Goal: Transaction & Acquisition: Purchase product/service

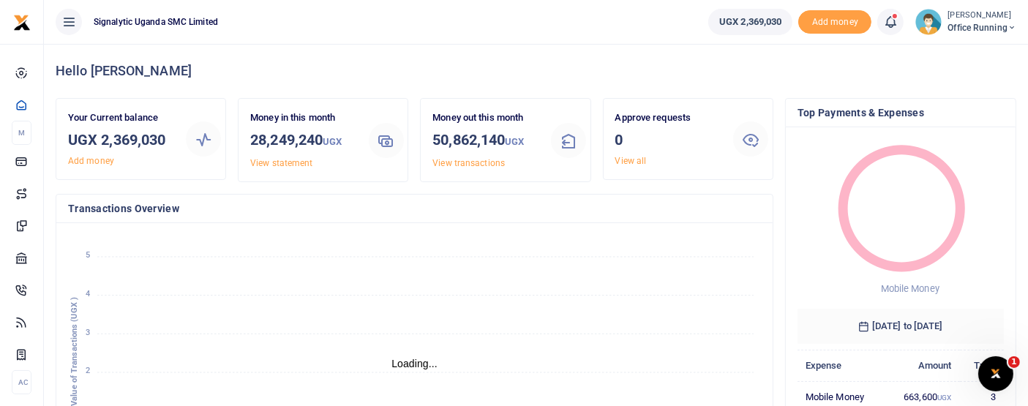
scroll to position [13, 12]
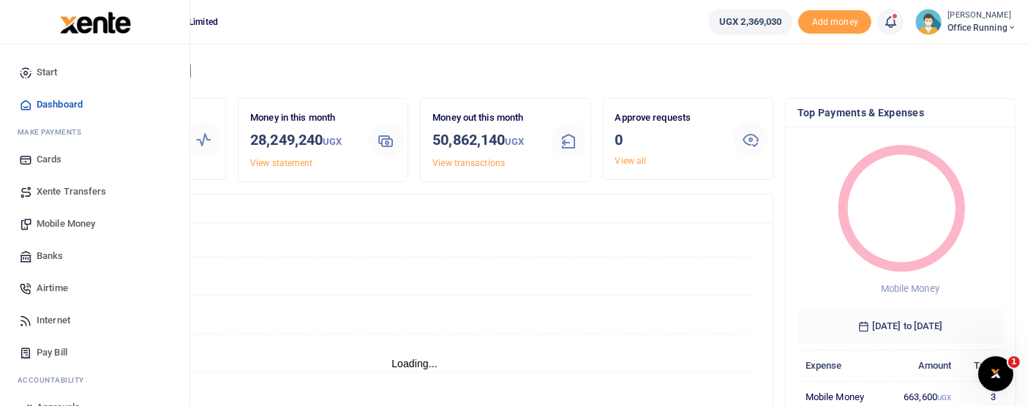
click at [70, 223] on span "Mobile Money" at bounding box center [66, 224] width 59 height 15
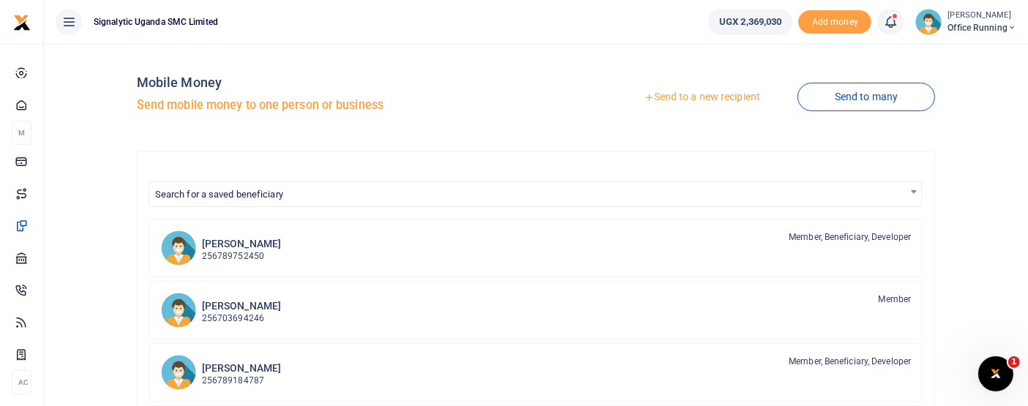
click at [715, 98] on link "Send to a new recipient" at bounding box center [702, 97] width 191 height 26
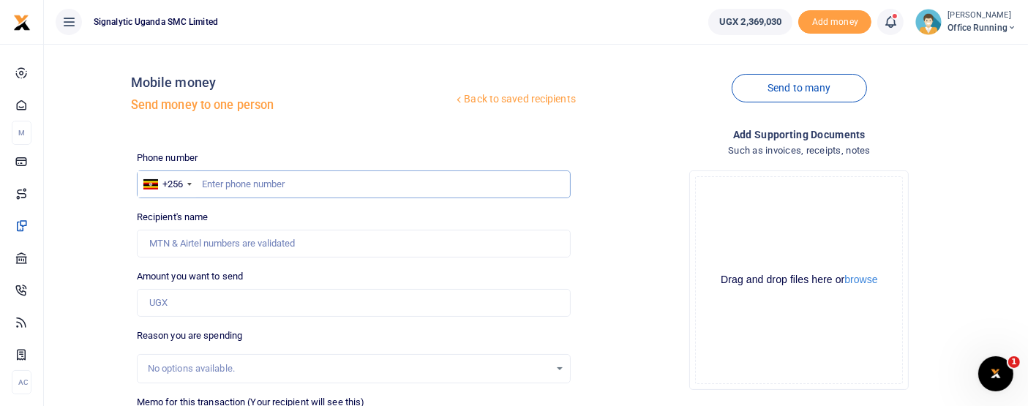
click at [272, 184] on input "text" at bounding box center [354, 185] width 434 height 28
paste input "0782471613"
type input "0782471613"
type input "Thomas Kayongo"
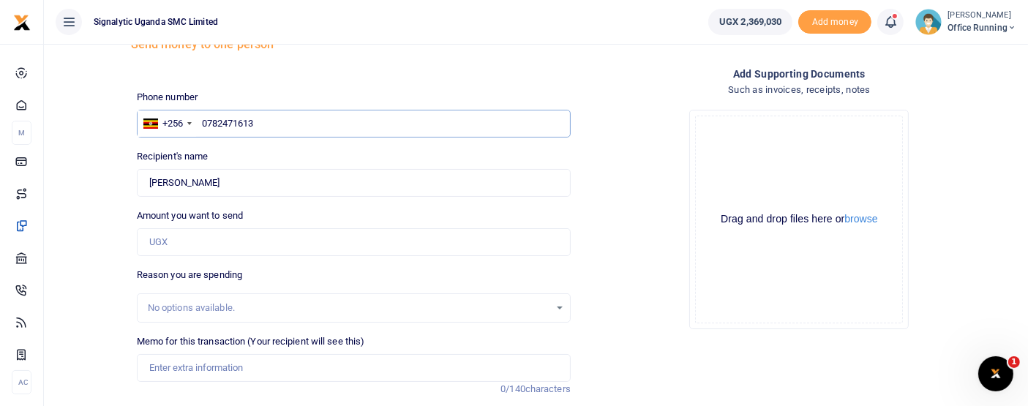
scroll to position [81, 0]
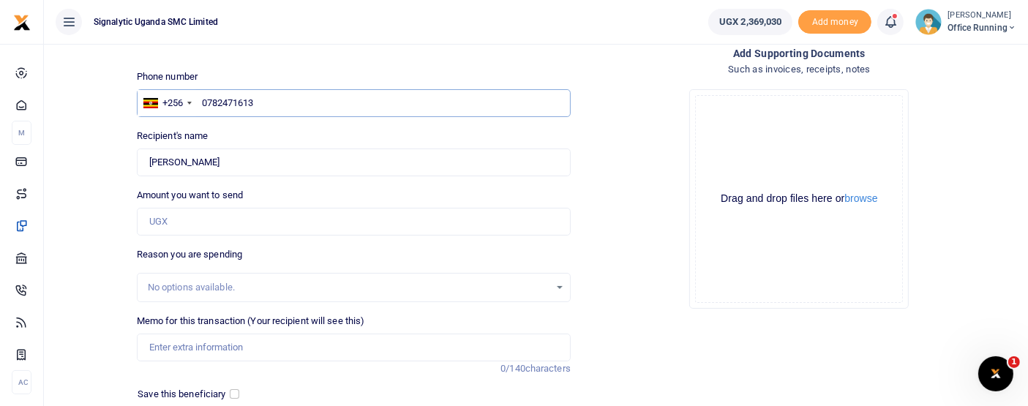
type input "0782471613"
click at [181, 216] on input "Amount you want to send" at bounding box center [354, 222] width 434 height 28
type input "32,000"
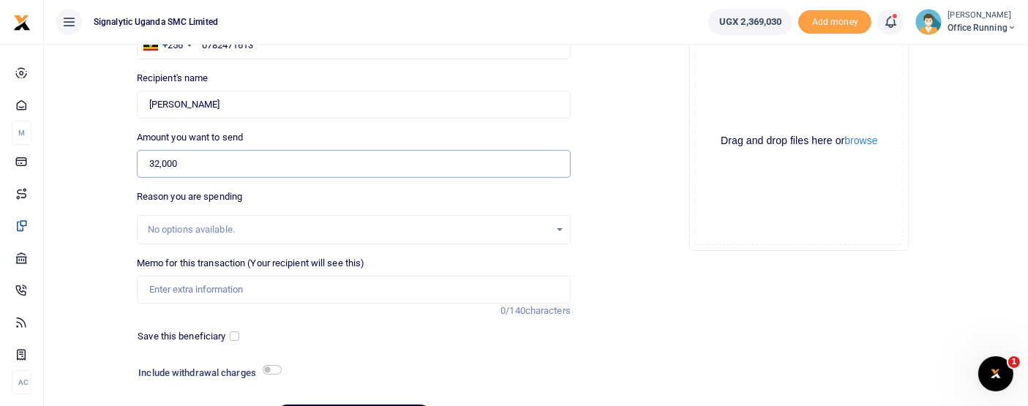
scroll to position [162, 0]
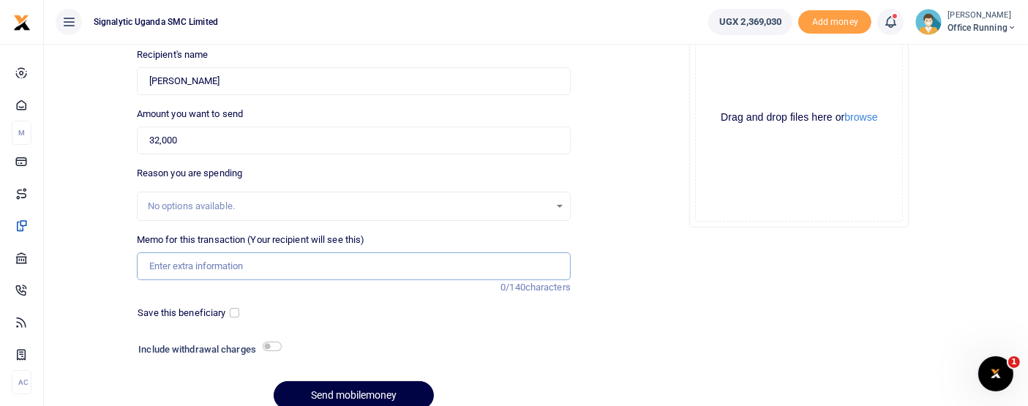
drag, startPoint x: 188, startPoint y: 262, endPoint x: 201, endPoint y: 272, distance: 16.7
click at [188, 262] on input "Memo for this transaction (Your recipient will see this)" at bounding box center [354, 266] width 434 height 28
paste input "REQSN00179"
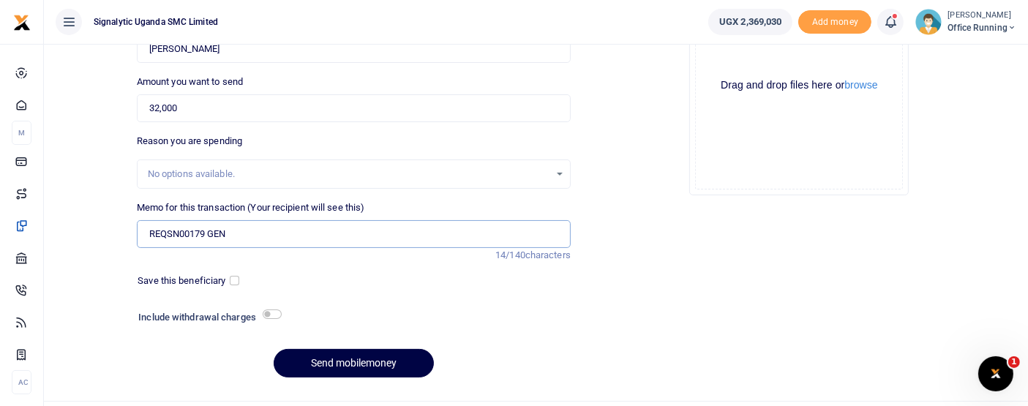
scroll to position [226, 0]
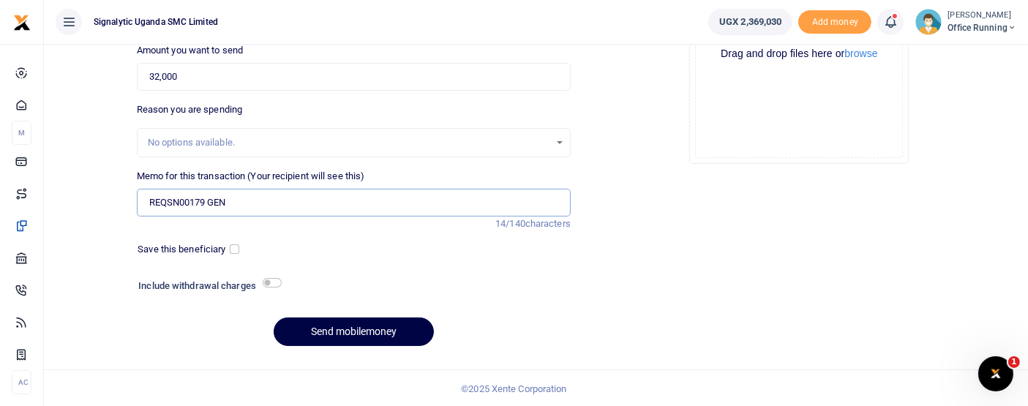
type input "REQSN00179 GEN"
click at [277, 285] on input "checkbox" at bounding box center [272, 283] width 19 height 10
checkbox input "true"
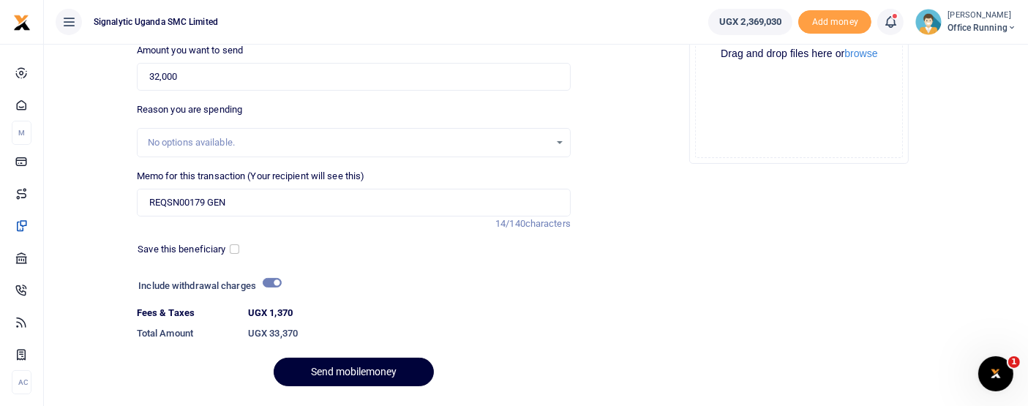
click at [358, 370] on button "Send mobilemoney" at bounding box center [354, 372] width 160 height 29
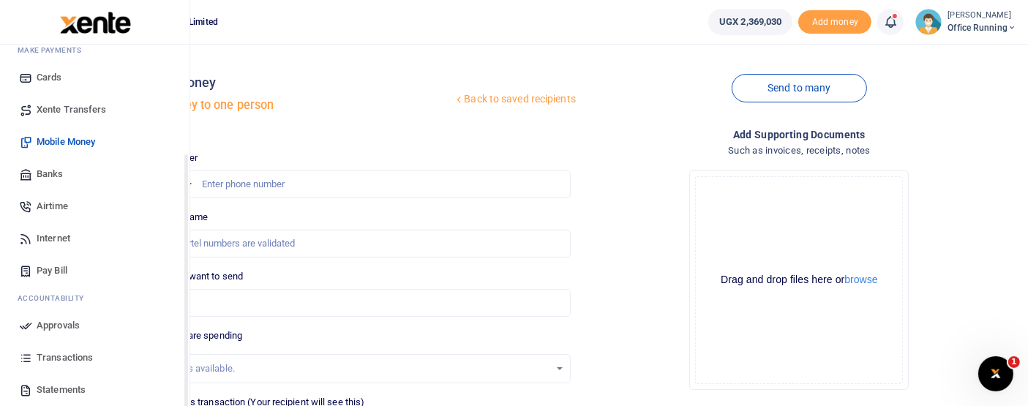
scroll to position [148, 0]
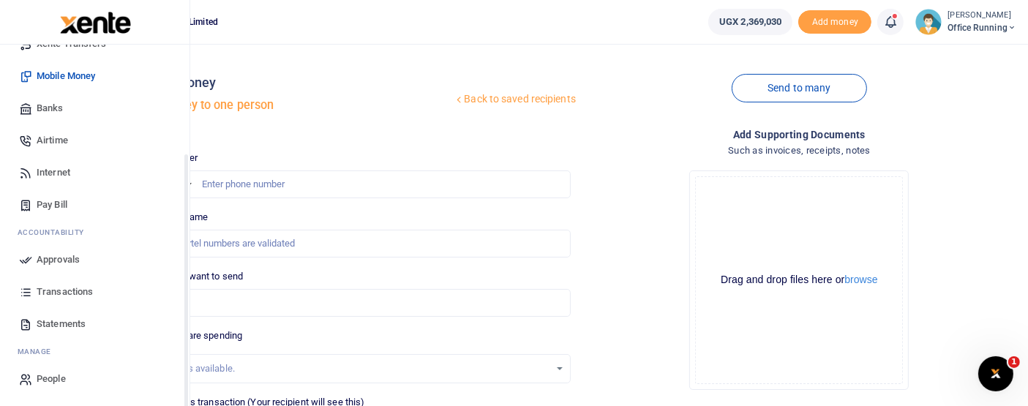
click at [50, 264] on span "Approvals" at bounding box center [58, 259] width 43 height 15
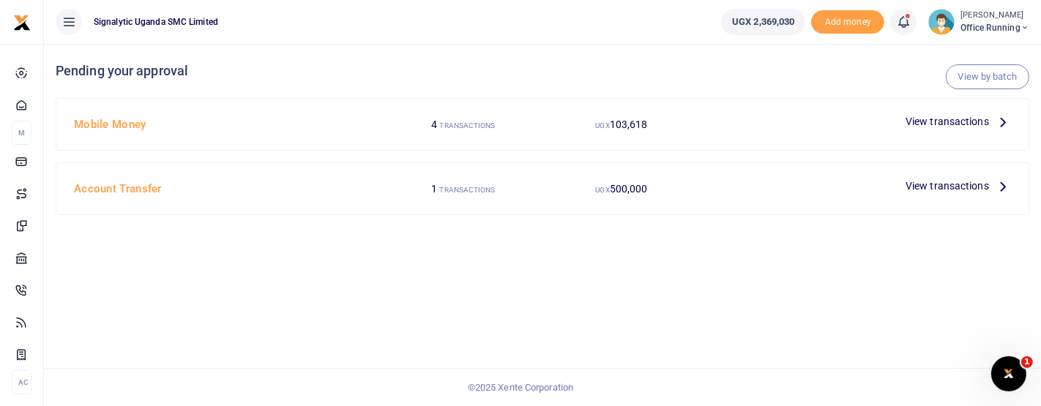
click at [951, 119] on span "View transactions" at bounding box center [946, 121] width 83 height 16
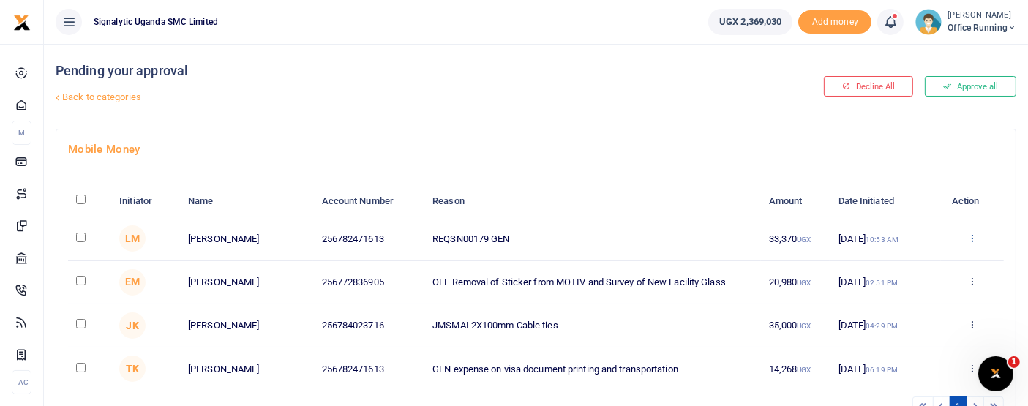
click at [973, 236] on icon at bounding box center [973, 238] width 10 height 10
click at [909, 261] on link "Approve" at bounding box center [919, 262] width 116 height 20
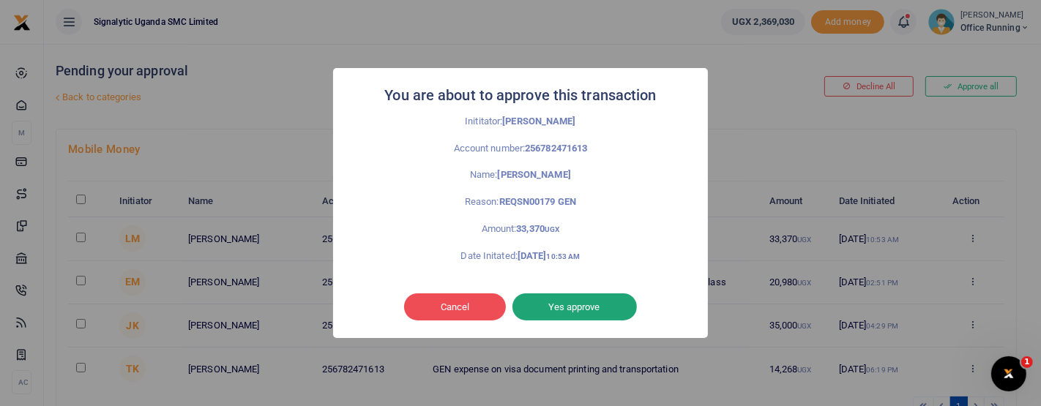
click at [574, 300] on button "Yes approve" at bounding box center [574, 307] width 124 height 28
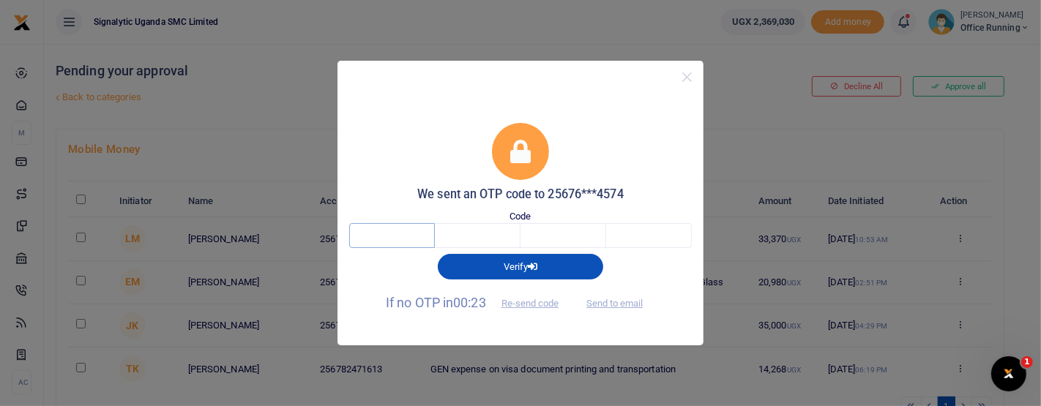
click at [408, 227] on input "text" at bounding box center [392, 235] width 86 height 25
type input "8"
type input "6"
type input "8"
type input "3"
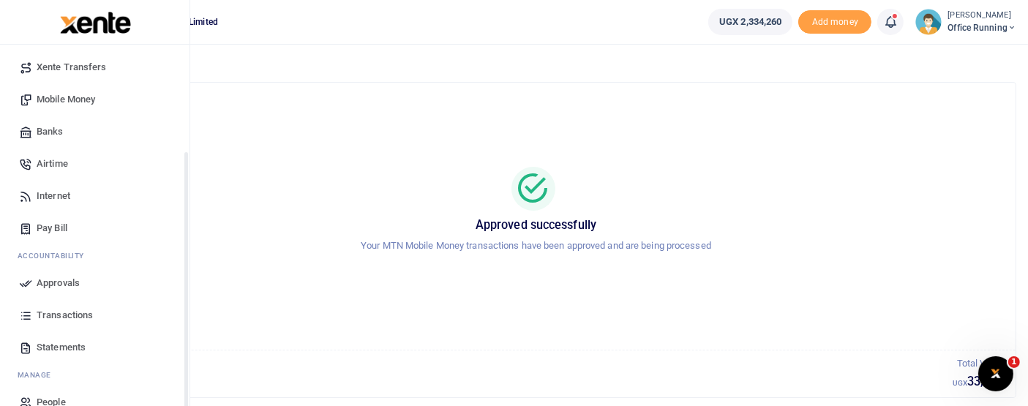
scroll to position [148, 0]
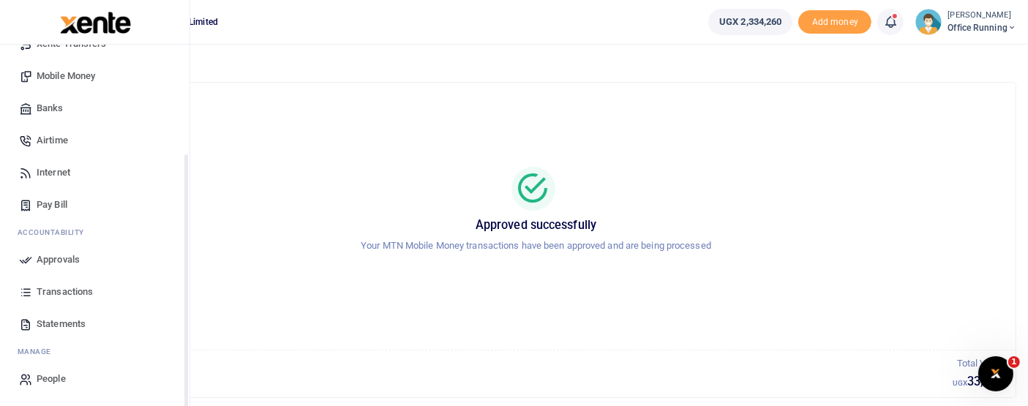
click at [75, 286] on span "Transactions" at bounding box center [65, 292] width 56 height 15
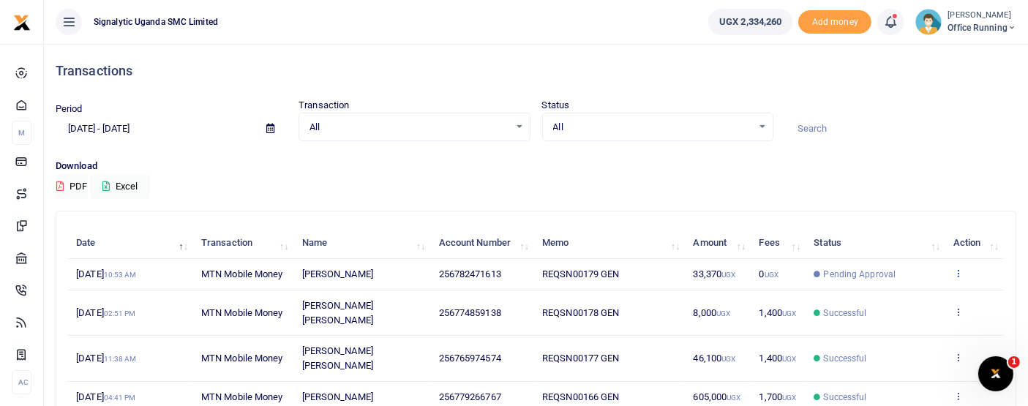
click at [962, 272] on icon at bounding box center [959, 273] width 10 height 10
click at [897, 288] on link "View details" at bounding box center [906, 298] width 116 height 20
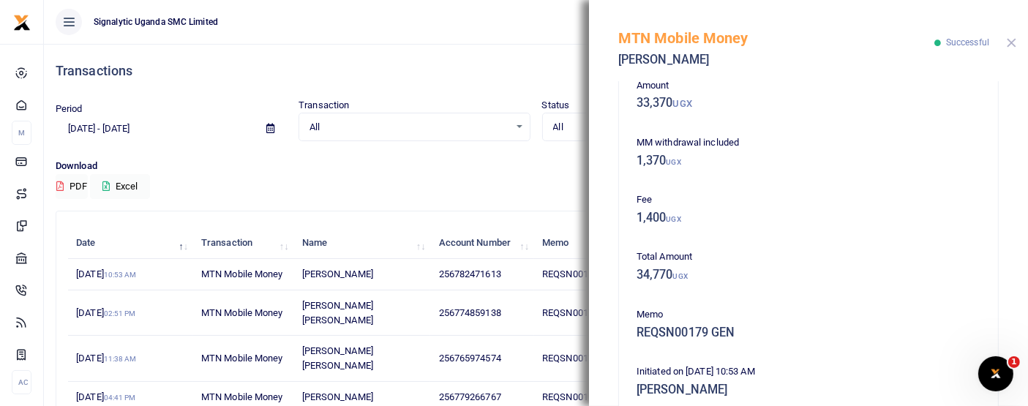
click at [1014, 39] on button "Close" at bounding box center [1012, 43] width 10 height 10
